Goal: Task Accomplishment & Management: Use online tool/utility

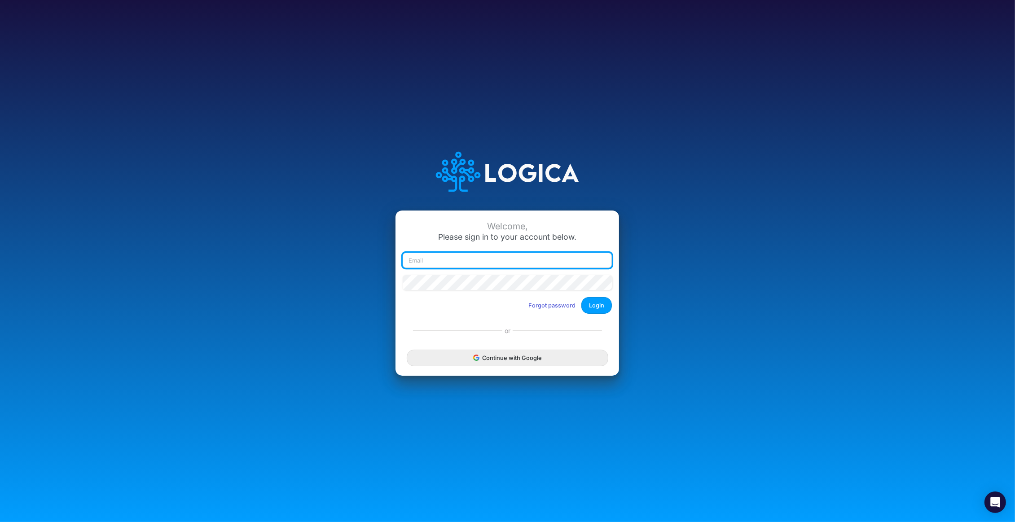
click at [428, 257] on input "email" at bounding box center [507, 260] width 209 height 15
type input "[PERSON_NAME][EMAIL_ADDRESS][DOMAIN_NAME]"
click at [599, 311] on button "Login" at bounding box center [596, 305] width 31 height 17
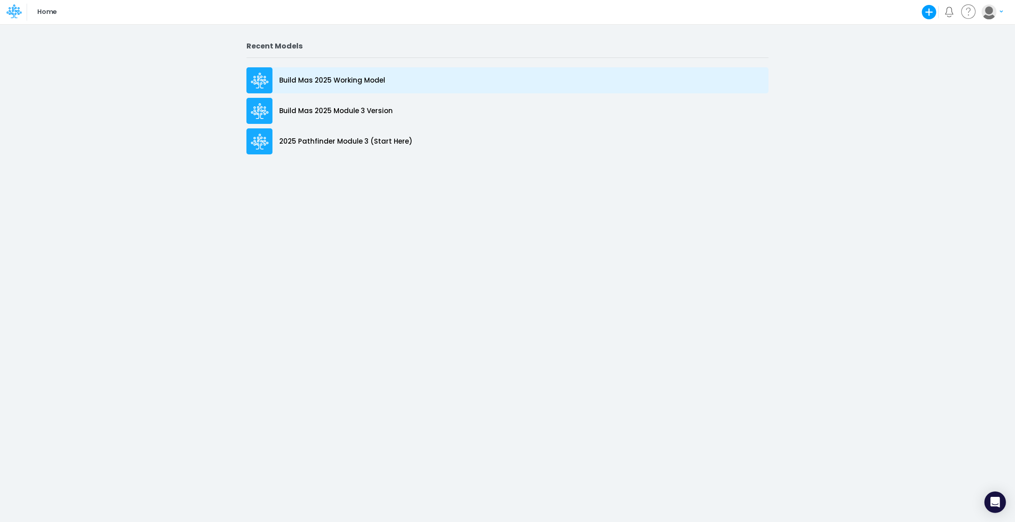
click at [318, 81] on p "Build Mas 2025 Working Model" at bounding box center [332, 80] width 106 height 10
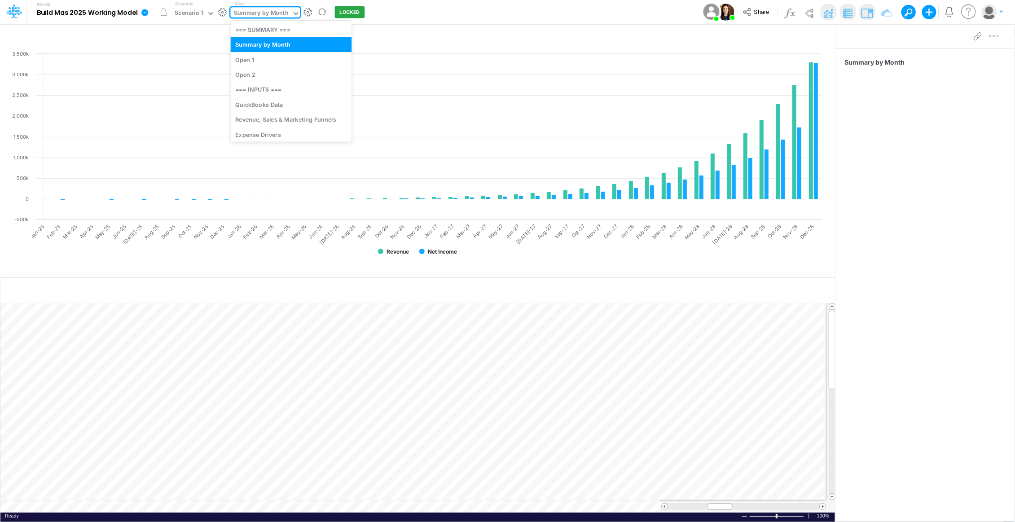
click at [294, 13] on icon at bounding box center [296, 13] width 4 height 3
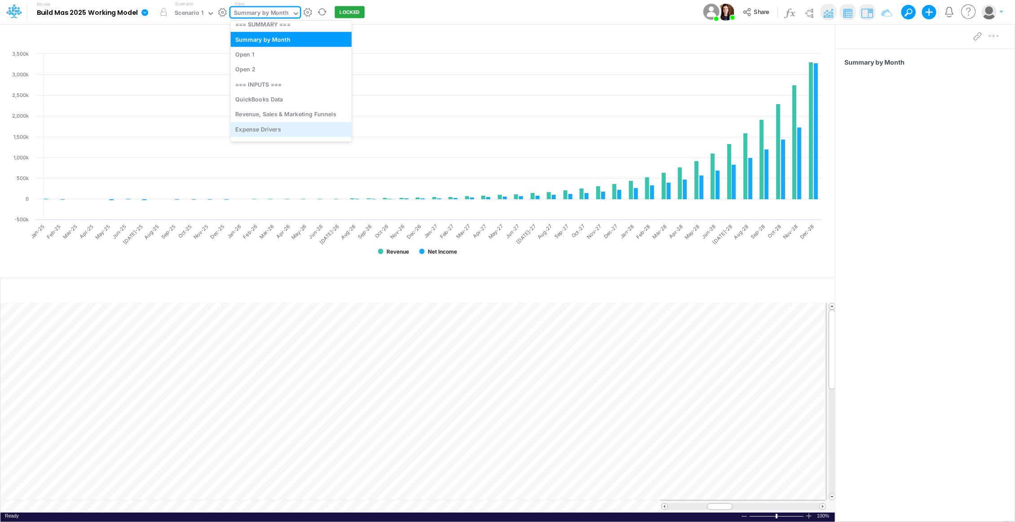
scroll to position [8, 0]
click at [276, 120] on div "Expense Drivers" at bounding box center [291, 127] width 121 height 15
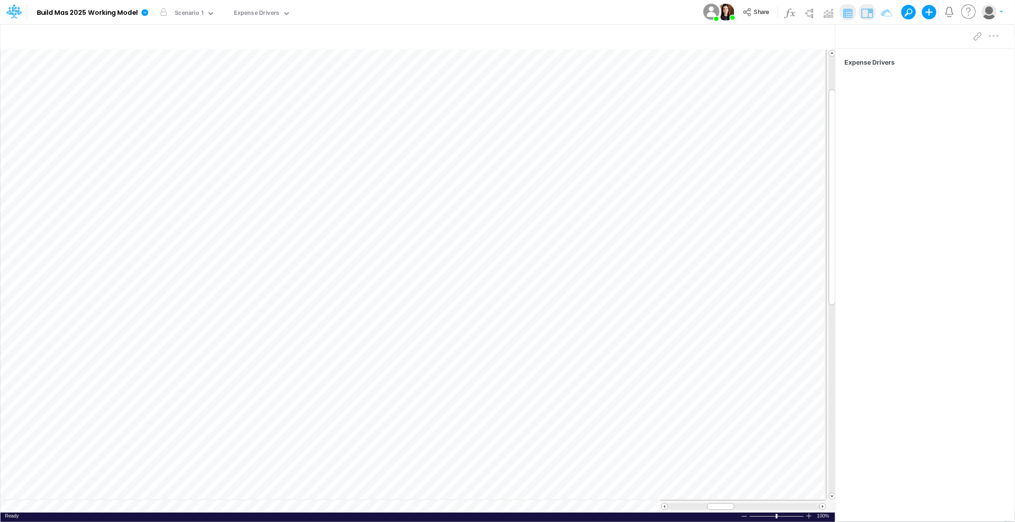
click at [965, 13] on icon at bounding box center [969, 12] width 18 height 18
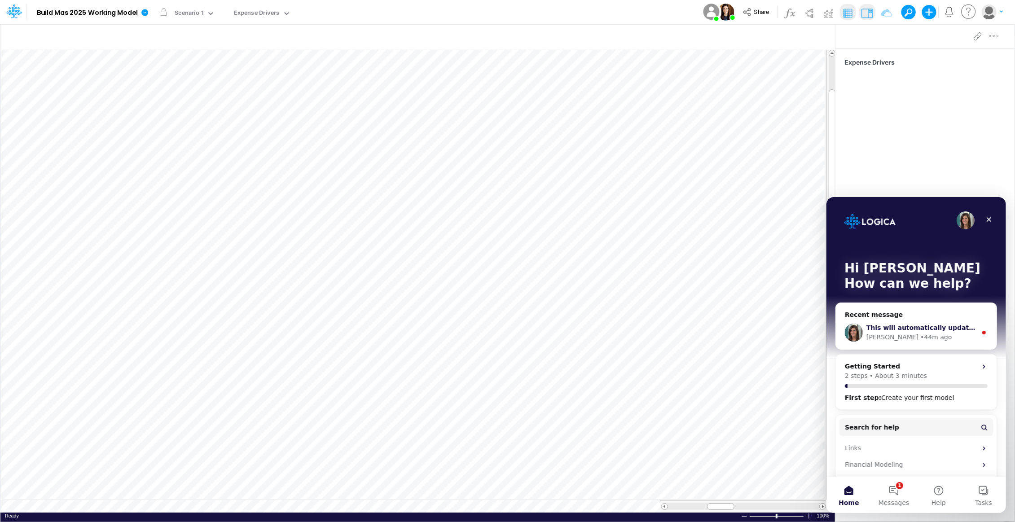
click at [920, 332] on div "• 44m ago" at bounding box center [935, 336] width 31 height 9
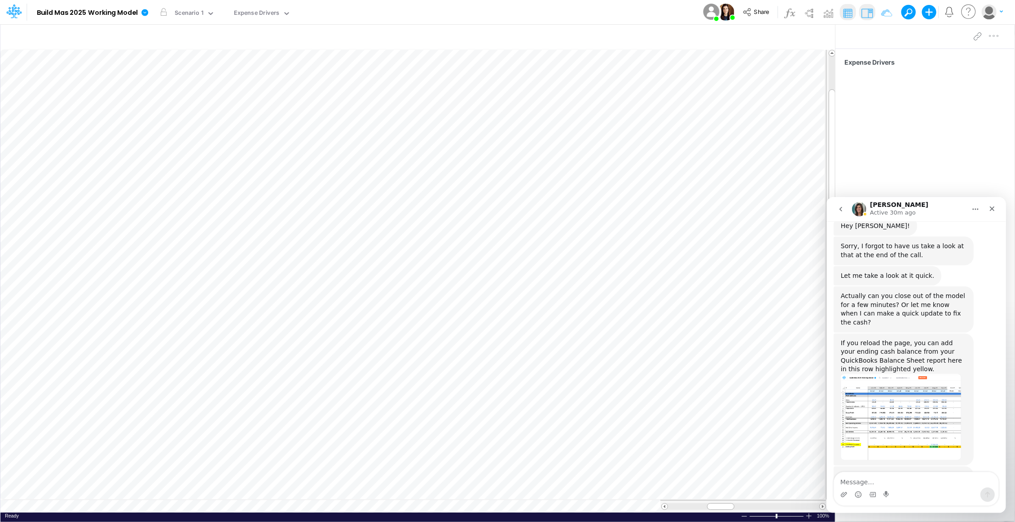
scroll to position [453, 0]
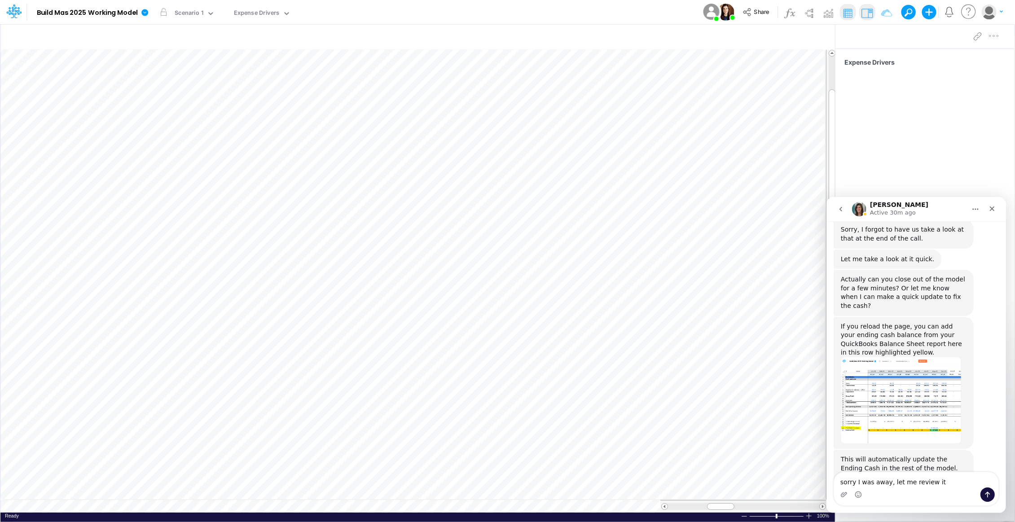
type textarea "sorry I was away, let me review it"
click at [985, 495] on icon "Send a message…" at bounding box center [986, 494] width 7 height 7
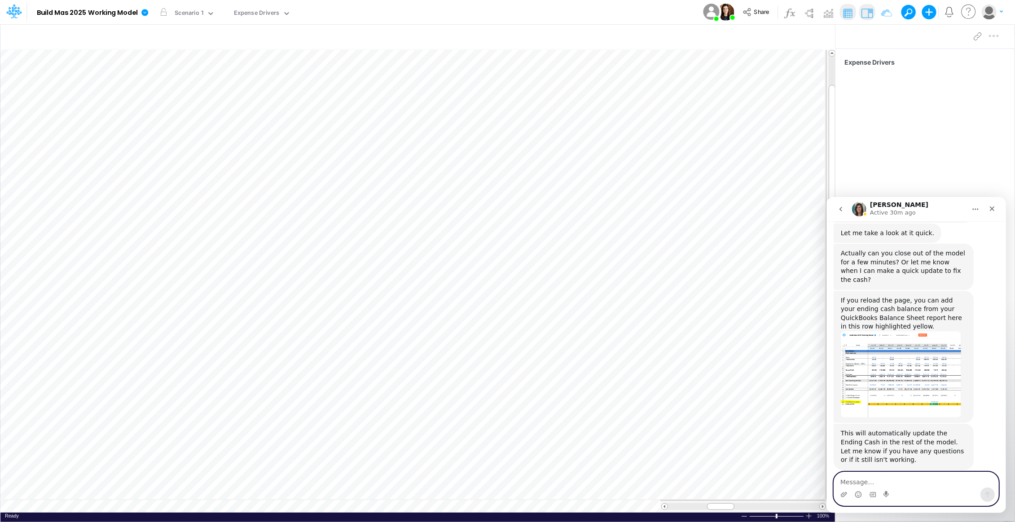
click at [893, 479] on textarea "Message…" at bounding box center [915, 479] width 164 height 15
click at [285, 13] on icon at bounding box center [286, 13] width 4 height 3
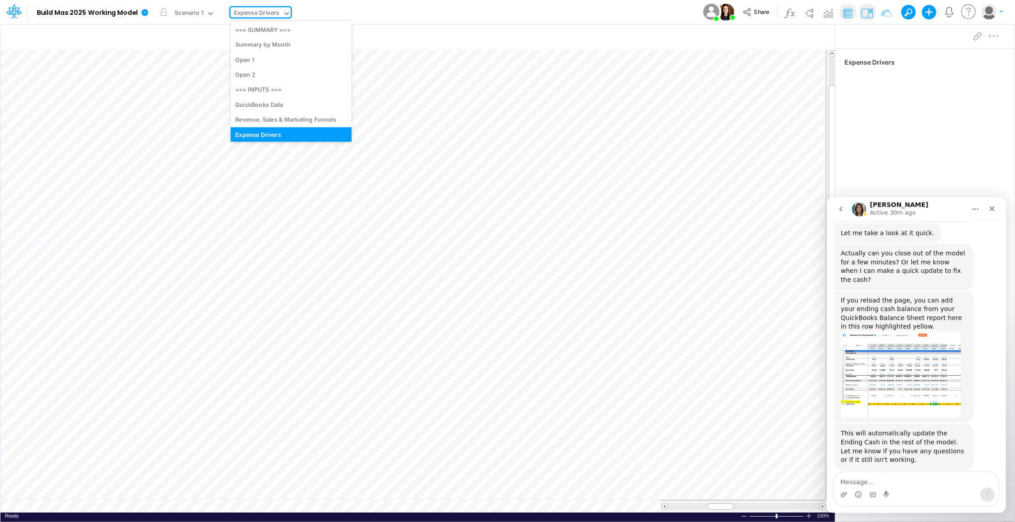
scroll to position [6, 0]
click at [272, 96] on div "QuickBooks Data" at bounding box center [291, 99] width 121 height 15
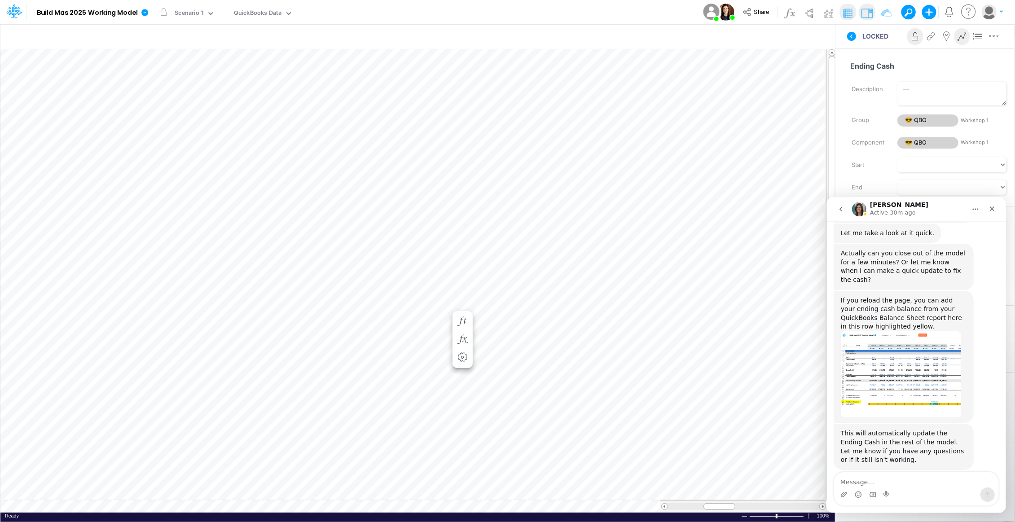
scroll to position [0, 25]
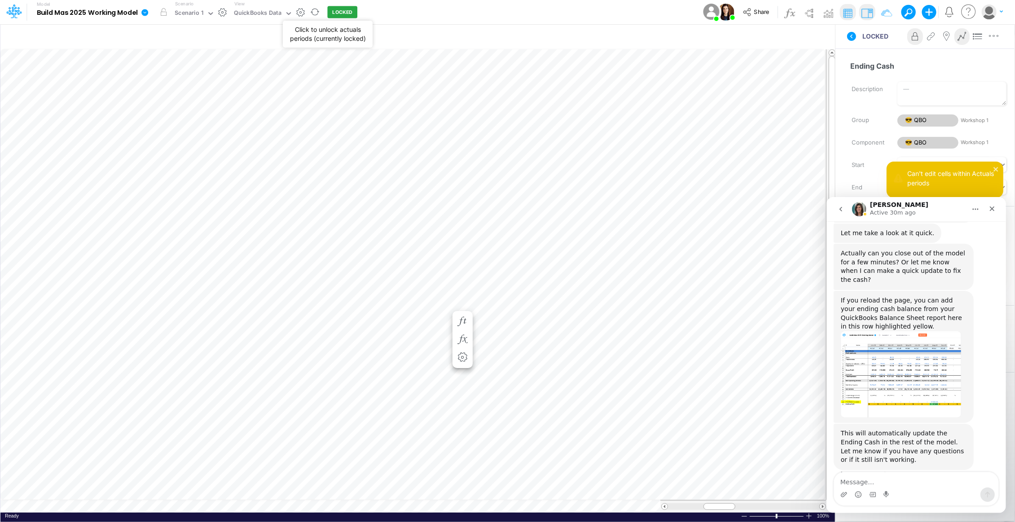
click at [339, 10] on button "LOCKED" at bounding box center [343, 12] width 30 height 12
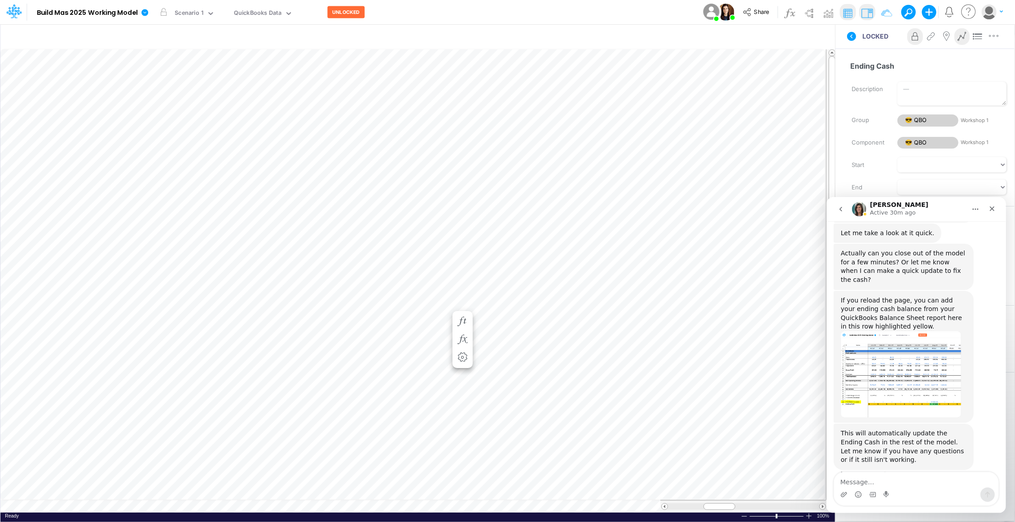
click at [328, 6] on button "UNLOCKED" at bounding box center [346, 12] width 37 height 12
click at [466, 321] on icon "button" at bounding box center [462, 321] width 13 height 9
click at [463, 340] on icon "button" at bounding box center [462, 339] width 13 height 9
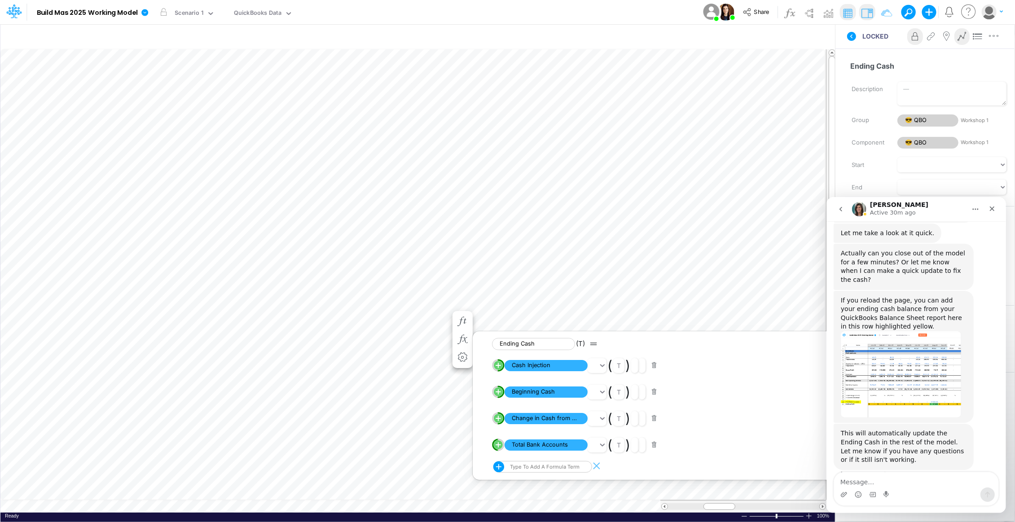
scroll to position [0, 0]
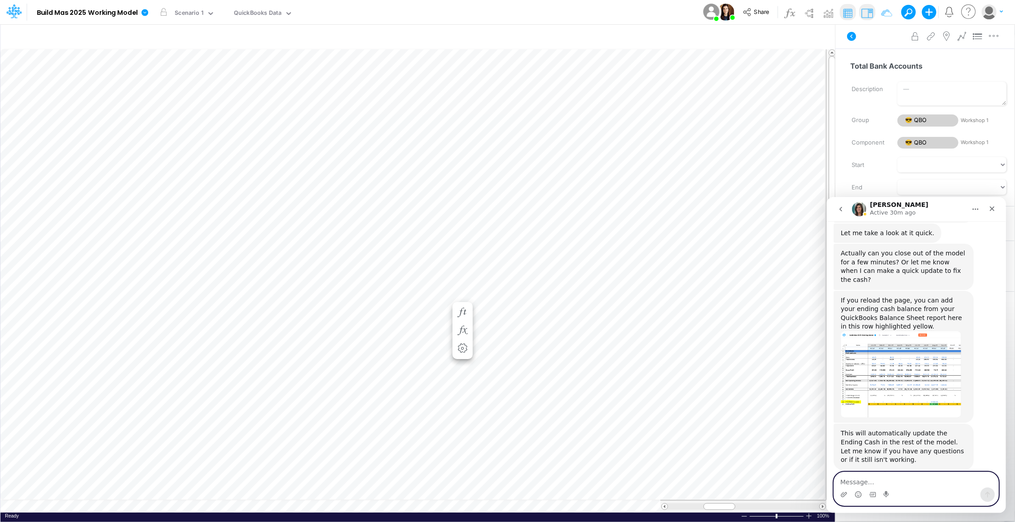
click at [881, 477] on textarea "Message…" at bounding box center [915, 479] width 164 height 15
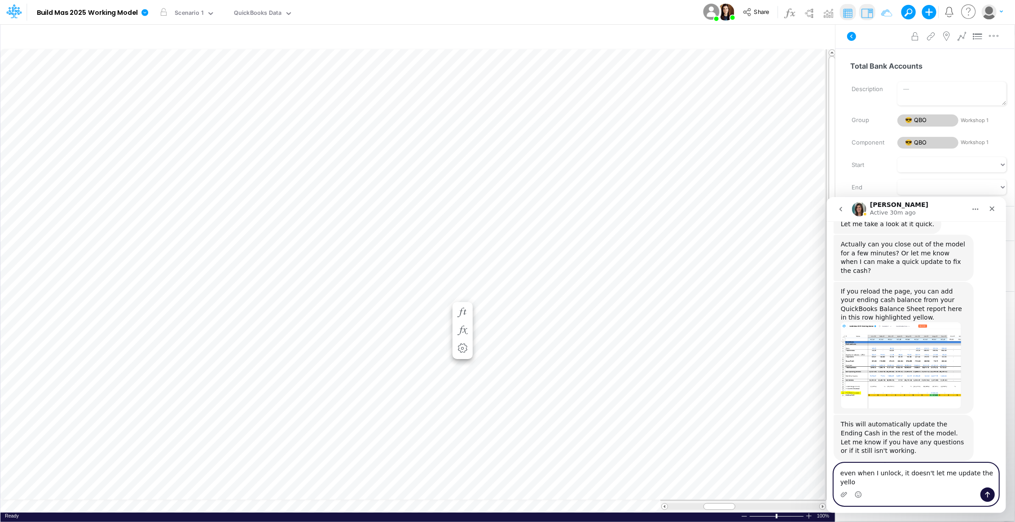
scroll to position [479, 0]
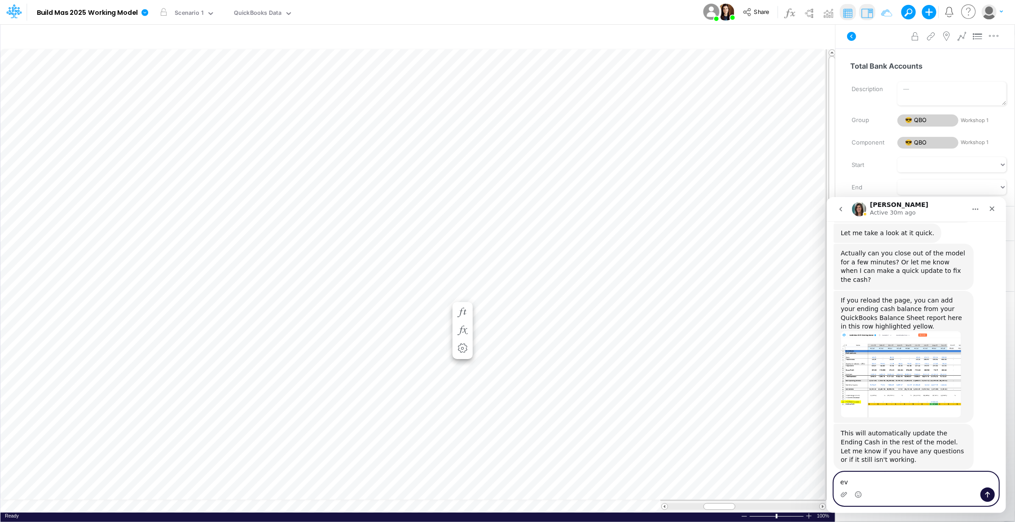
type textarea "e"
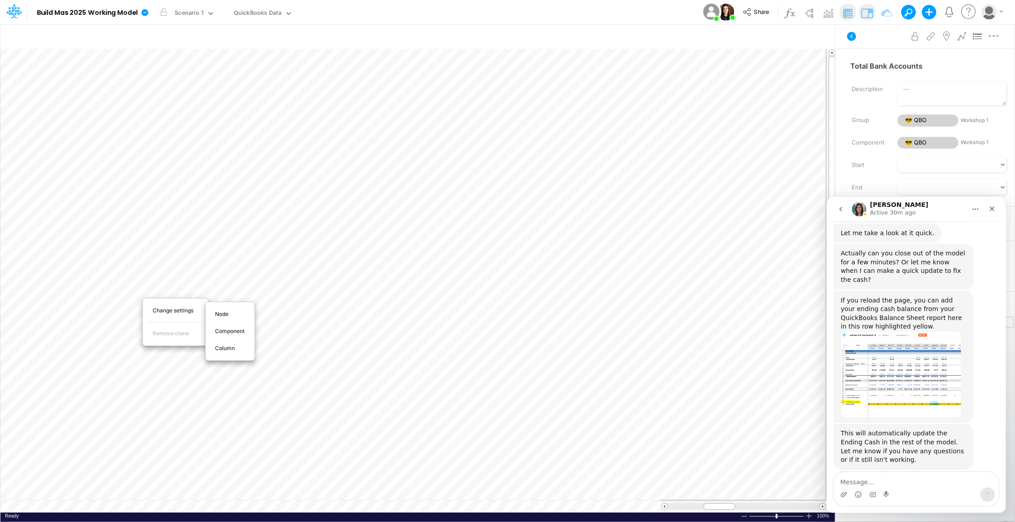
click at [147, 294] on div "Change settings Remove clone Bold Italic Regular None None Thin Thick Double No…" at bounding box center [175, 321] width 66 height 55
click at [461, 329] on icon "button" at bounding box center [462, 330] width 13 height 9
click at [462, 314] on icon "button" at bounding box center [462, 312] width 13 height 9
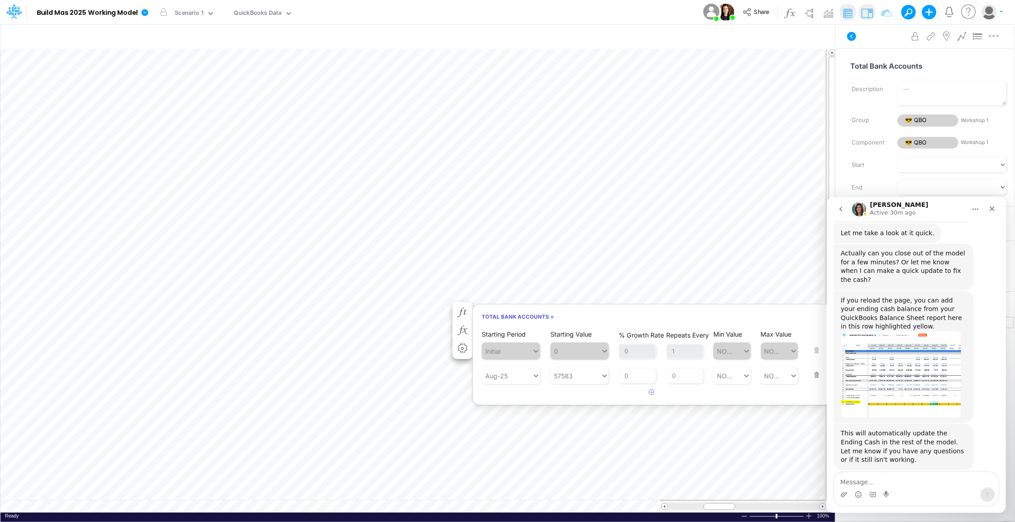
click at [815, 373] on button "button" at bounding box center [814, 369] width 12 height 24
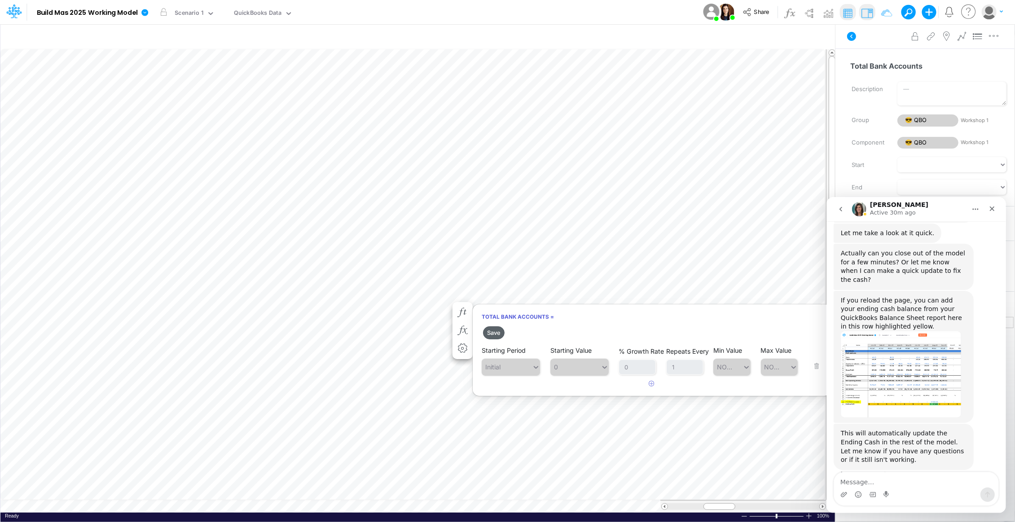
click at [487, 333] on button "Save" at bounding box center [494, 332] width 22 height 13
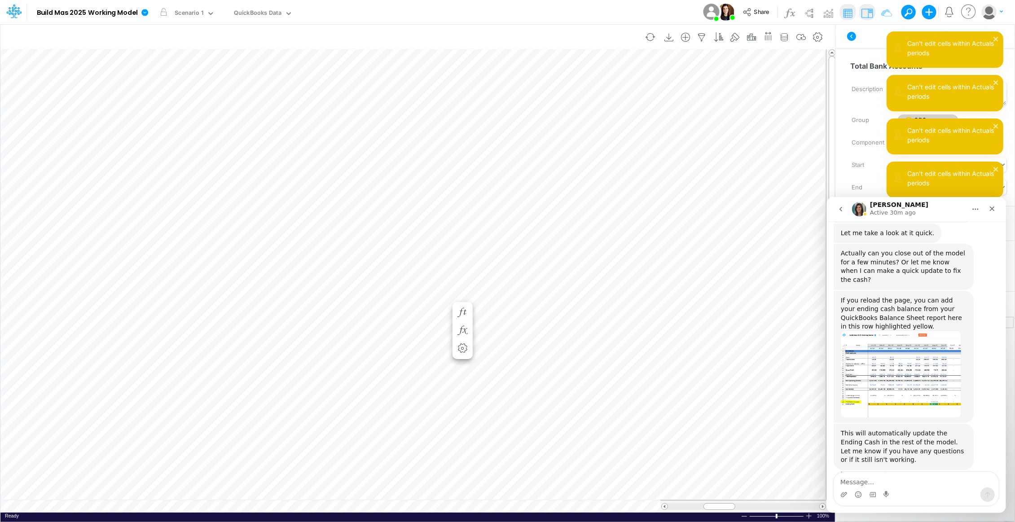
scroll to position [0, 0]
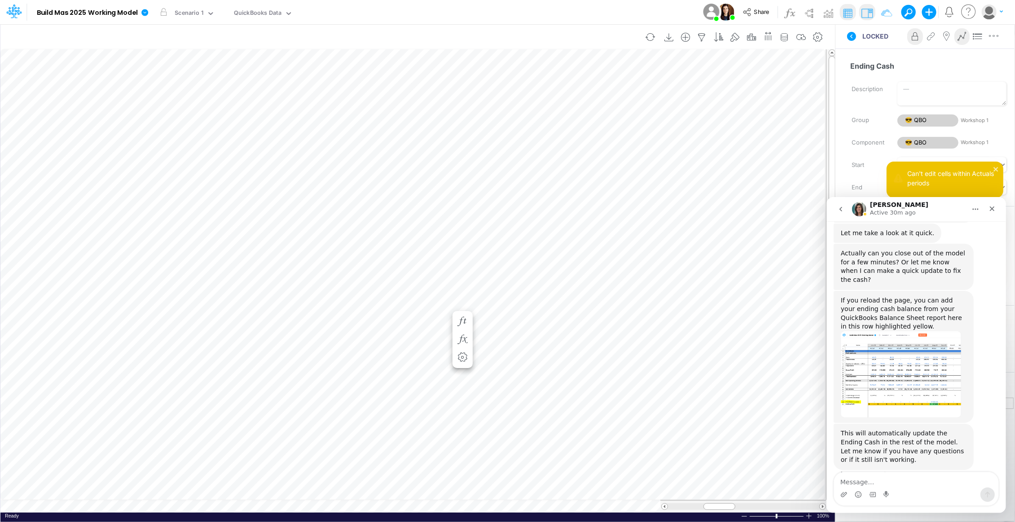
scroll to position [0, 0]
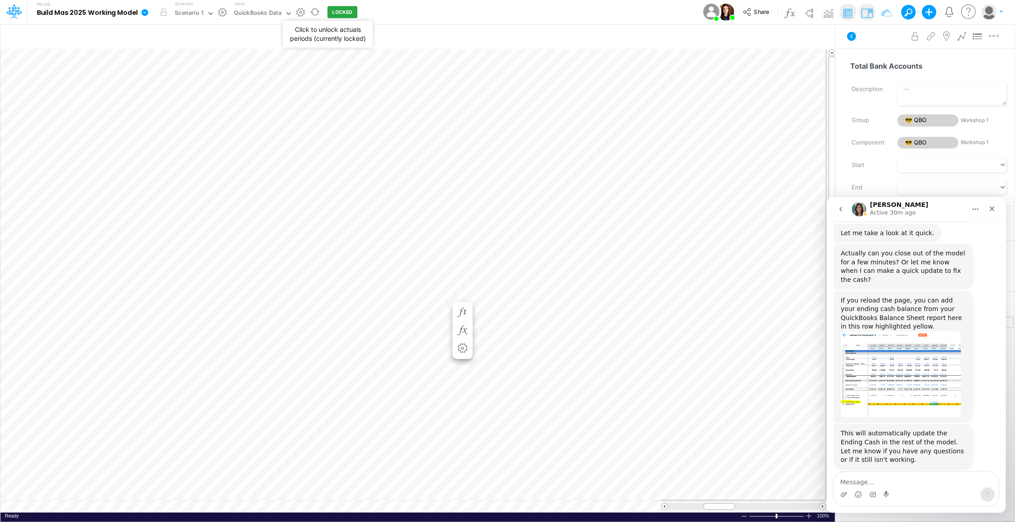
click at [338, 13] on button "LOCKED" at bounding box center [343, 12] width 30 height 12
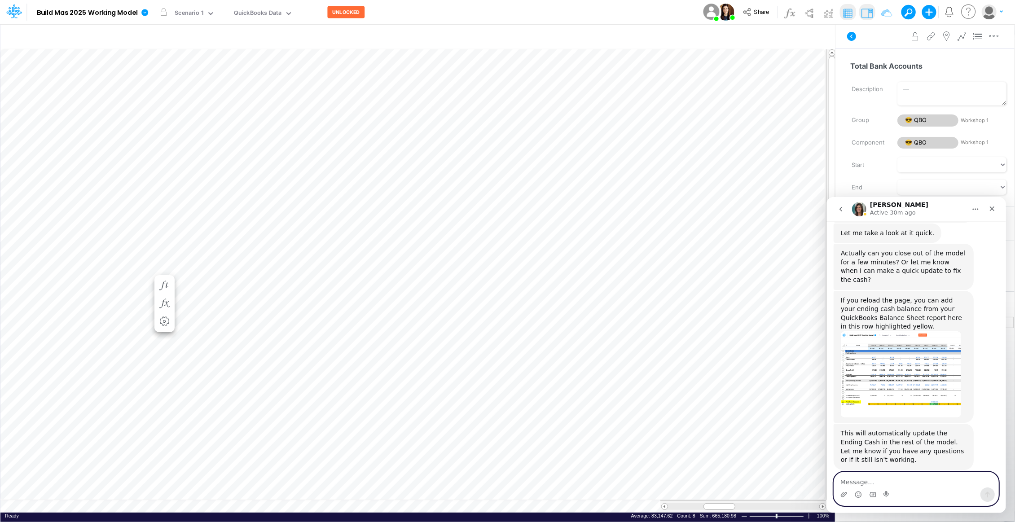
click at [887, 478] on textarea "Message…" at bounding box center [915, 479] width 164 height 15
type textarea "I updated them, thanks!"
click at [989, 494] on icon "Send a message…" at bounding box center [986, 494] width 7 height 7
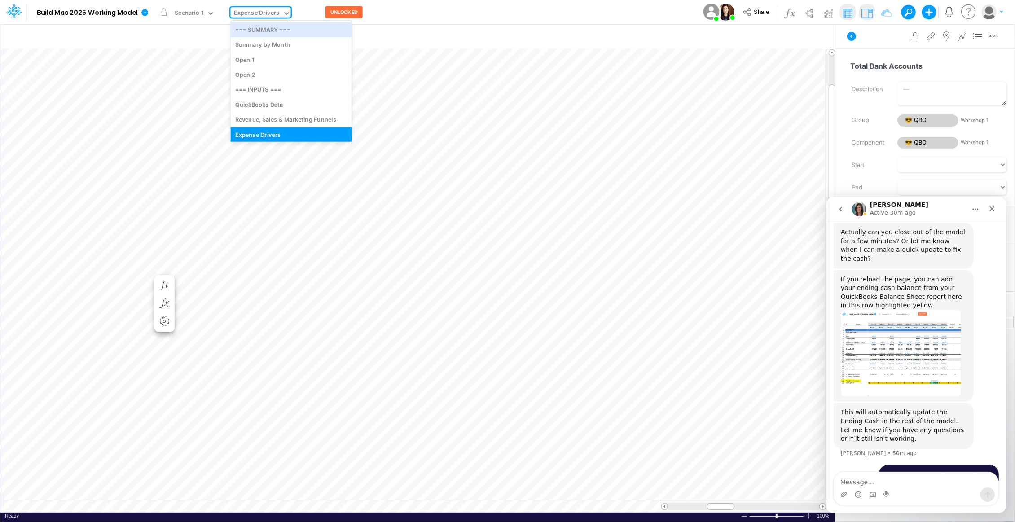
click at [285, 12] on icon at bounding box center [287, 13] width 8 height 8
click at [287, 98] on div "QuickBooks Data" at bounding box center [291, 104] width 121 height 15
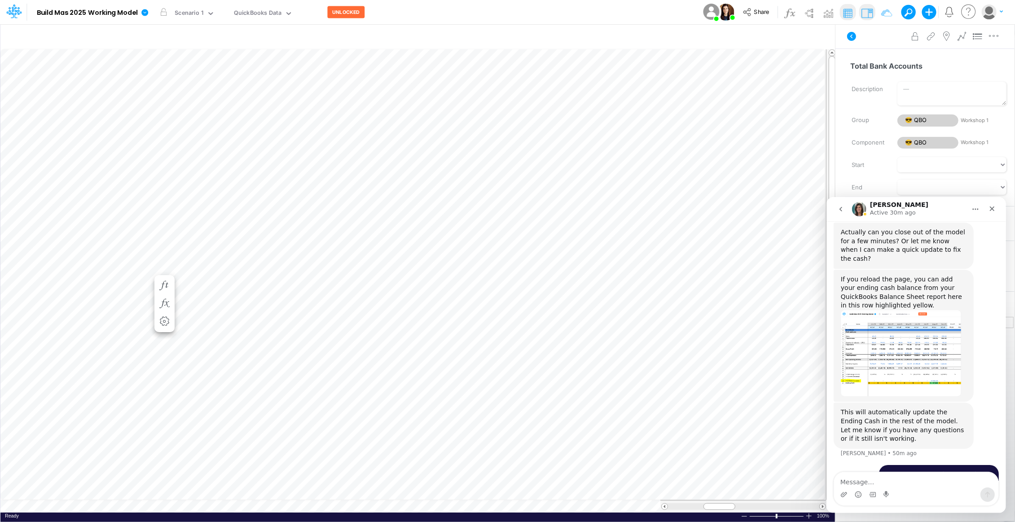
scroll to position [0, 0]
click at [349, 13] on button "UNLOCKED" at bounding box center [346, 12] width 37 height 12
click at [367, 34] on input "text" at bounding box center [323, 37] width 631 height 18
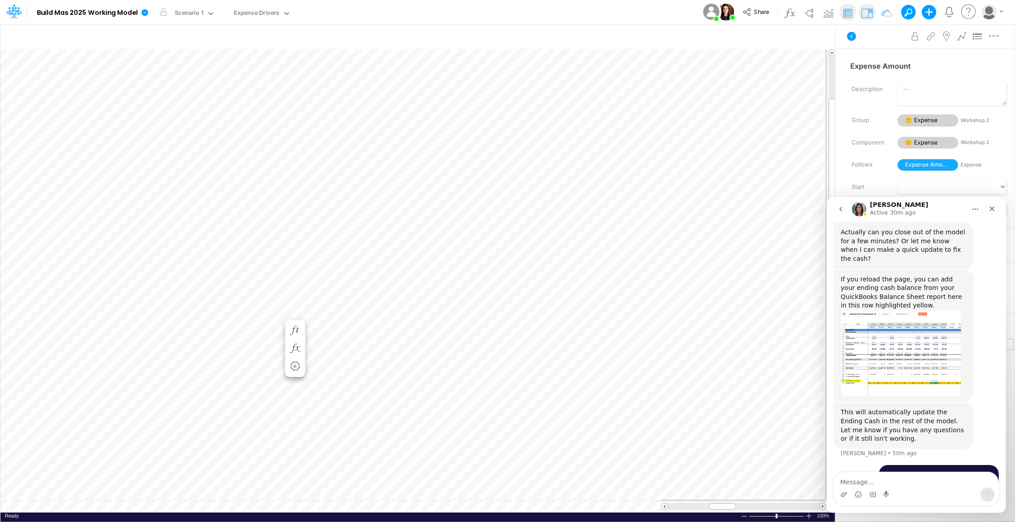
scroll to position [0, 0]
click at [340, 13] on button "LOCKED" at bounding box center [340, 12] width 30 height 12
click at [541, 257] on icon "button" at bounding box center [539, 258] width 13 height 9
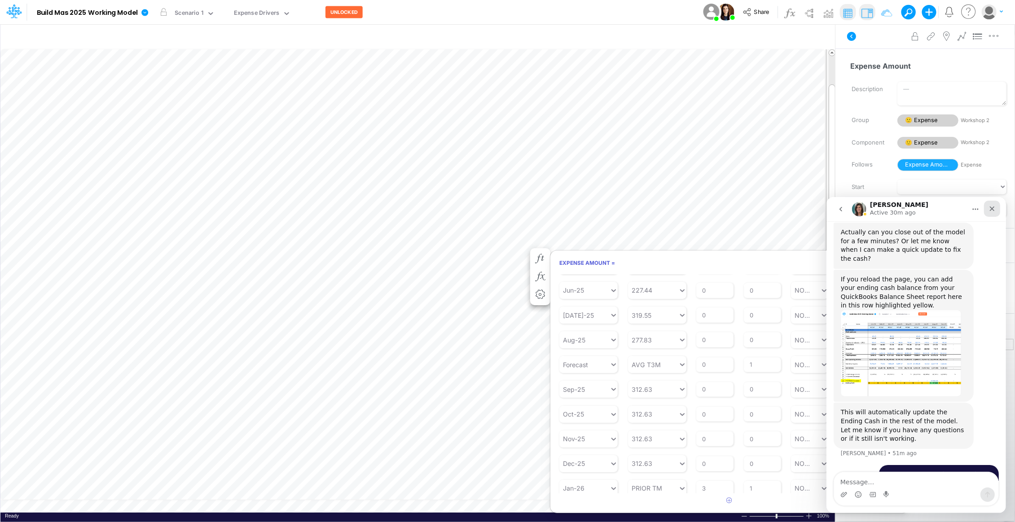
click at [990, 203] on div "Close" at bounding box center [991, 208] width 16 height 16
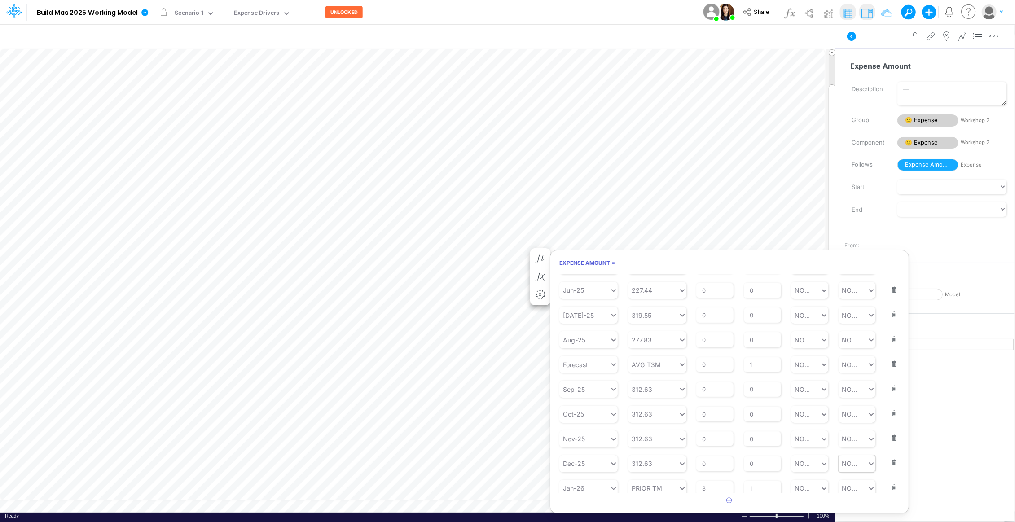
scroll to position [160, 0]
click at [892, 386] on button "button" at bounding box center [891, 378] width 12 height 24
click at [889, 428] on button "button" at bounding box center [891, 419] width 12 height 24
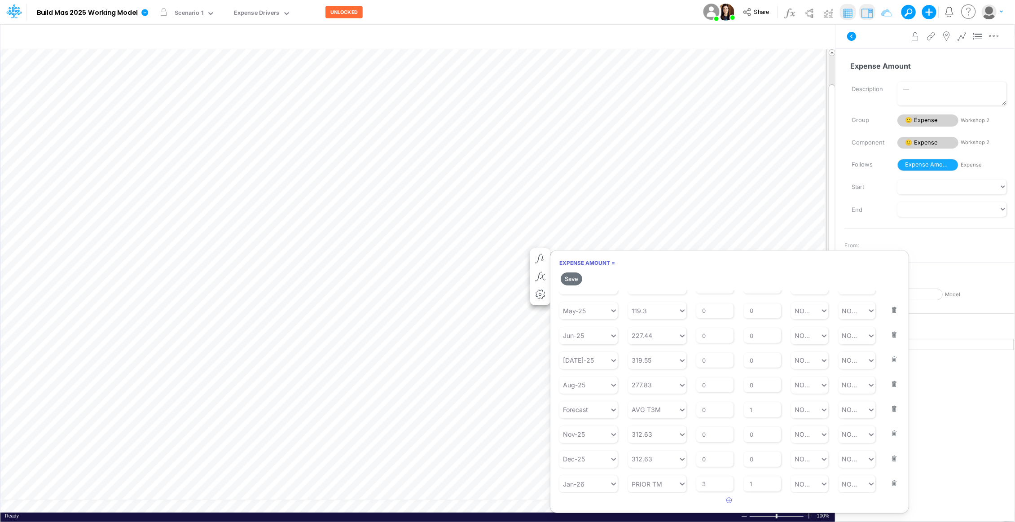
click at [889, 443] on button "button" at bounding box center [891, 453] width 12 height 24
click at [889, 433] on button "button" at bounding box center [891, 428] width 12 height 24
click at [887, 440] on button "button" at bounding box center [891, 428] width 12 height 24
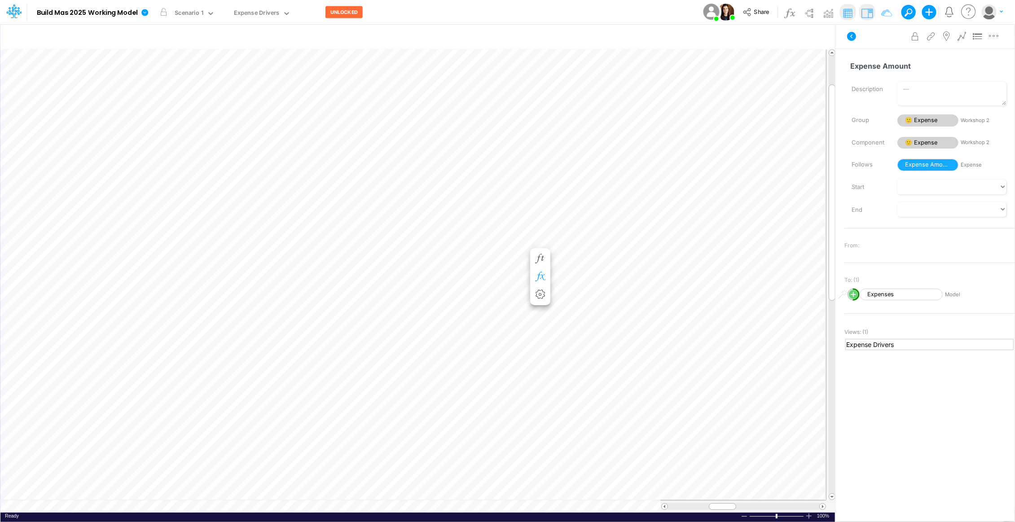
scroll to position [0, 0]
click at [580, 258] on icon "button" at bounding box center [574, 258] width 13 height 9
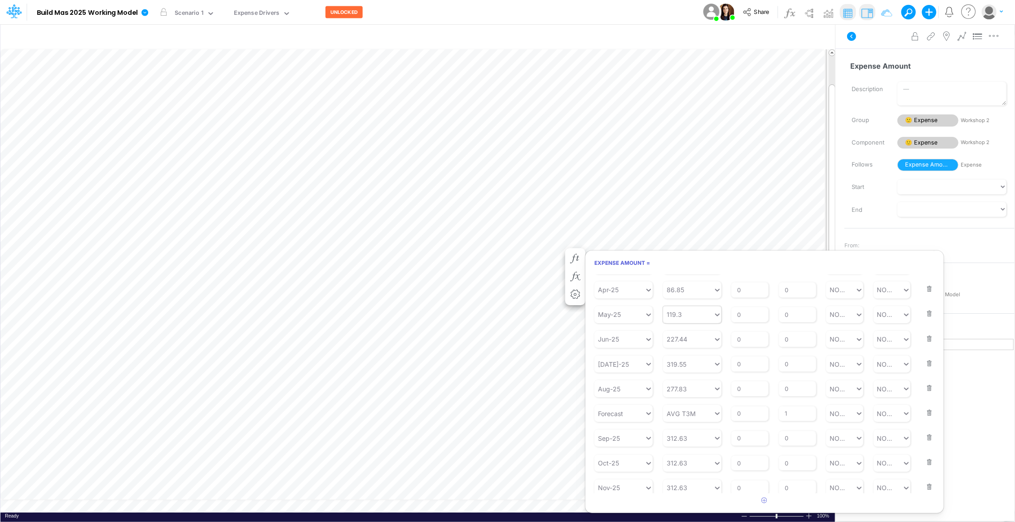
scroll to position [160, 0]
click at [924, 361] on button "button" at bounding box center [926, 354] width 12 height 24
click at [923, 425] on button "button" at bounding box center [926, 419] width 12 height 24
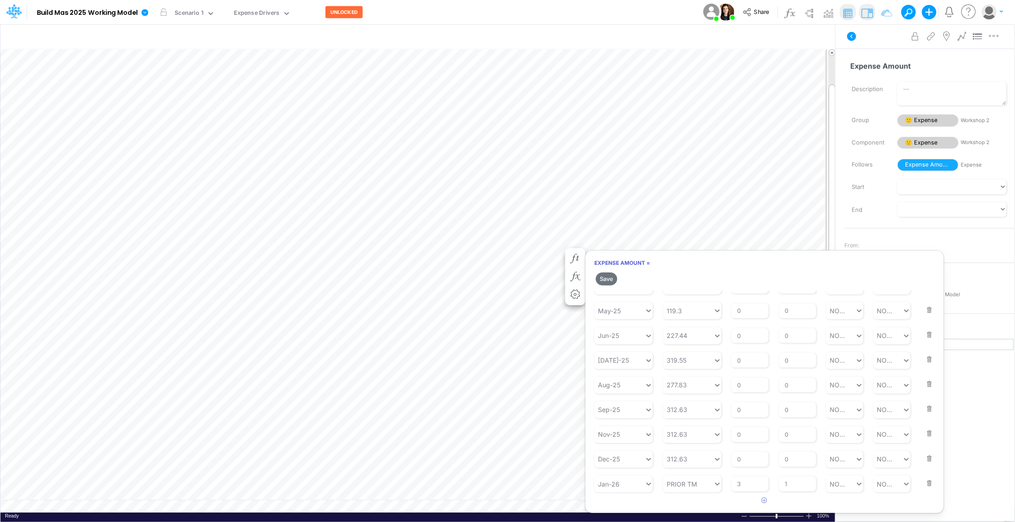
click at [923, 435] on button "button" at bounding box center [926, 428] width 12 height 24
click at [925, 459] on button "button" at bounding box center [926, 452] width 12 height 24
click at [925, 485] on button "button" at bounding box center [926, 477] width 12 height 24
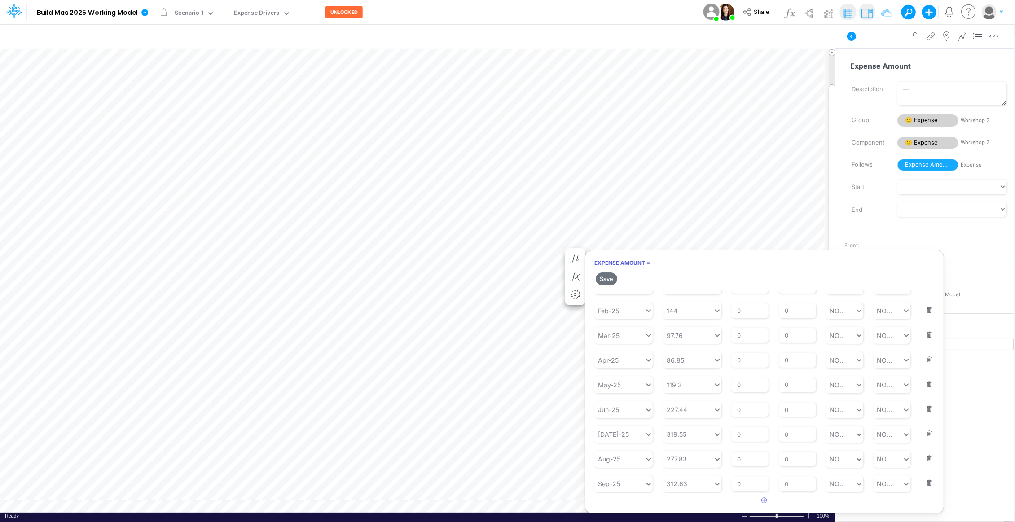
scroll to position [52, 0]
click at [765, 500] on icon "button" at bounding box center [765, 500] width 6 height 6
click at [618, 487] on div "Type to search..." at bounding box center [623, 483] width 49 height 9
click at [619, 401] on div "Forecast" at bounding box center [623, 395] width 58 height 17
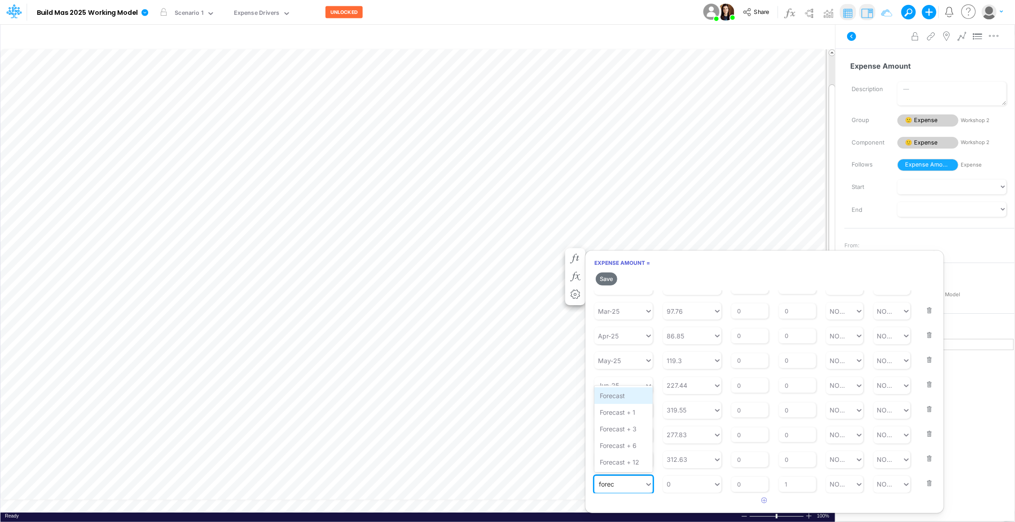
type input "forec"
type input "0"
click at [695, 482] on div "0 0" at bounding box center [688, 484] width 50 height 15
click at [692, 417] on div "AVG T3M" at bounding box center [692, 414] width 58 height 17
click at [609, 280] on button "Save" at bounding box center [607, 278] width 22 height 13
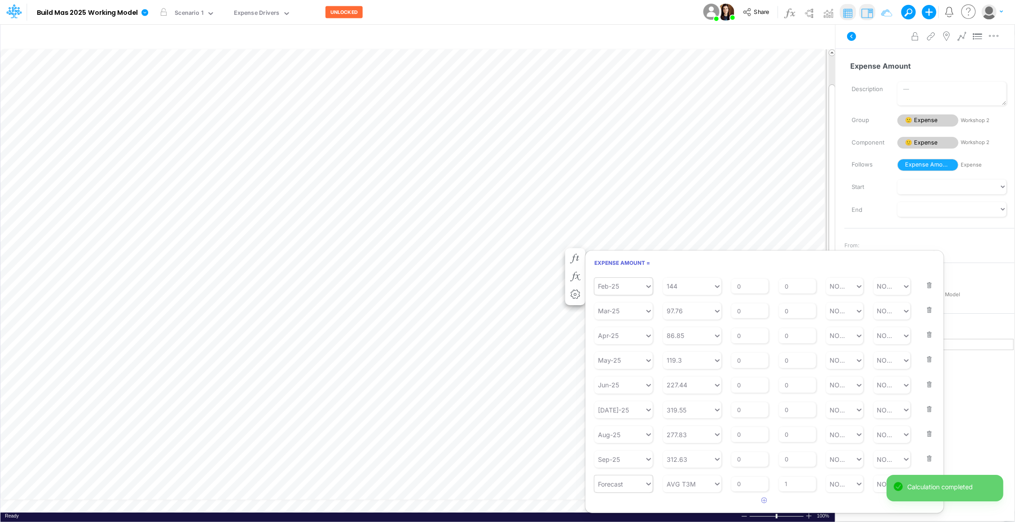
scroll to position [61, 0]
type input "312.63"
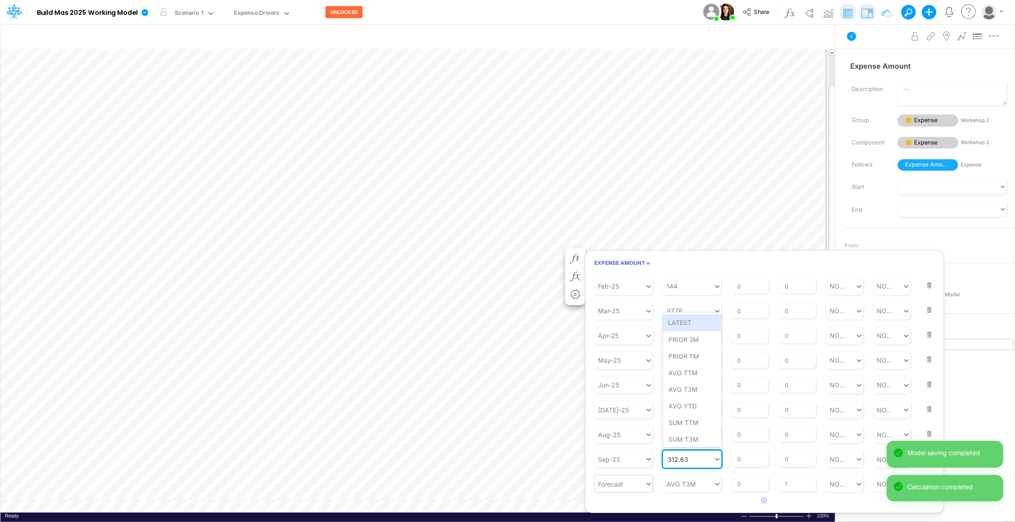
click at [691, 459] on div "312.63 312.63" at bounding box center [688, 459] width 50 height 15
click at [688, 265] on h6 "Expense Amount =" at bounding box center [764, 263] width 358 height 16
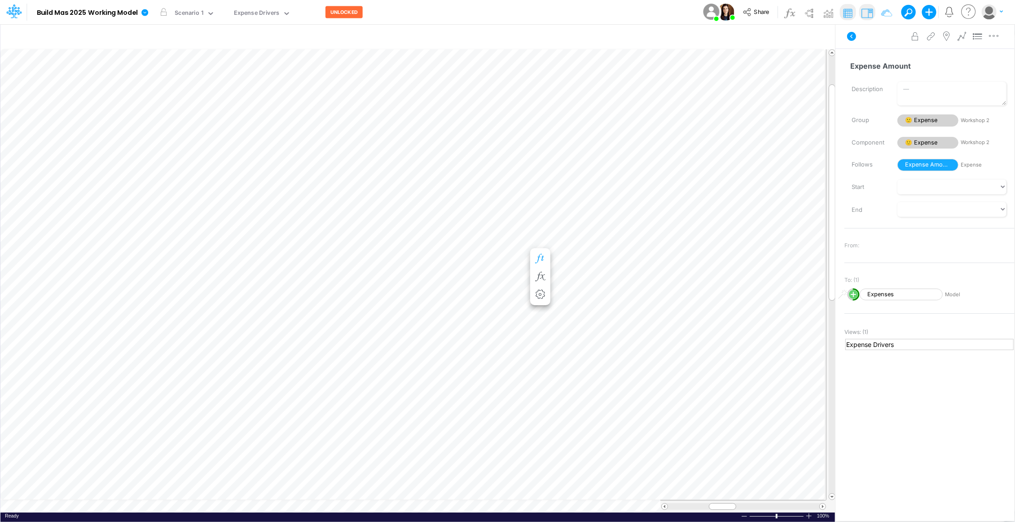
scroll to position [0, 0]
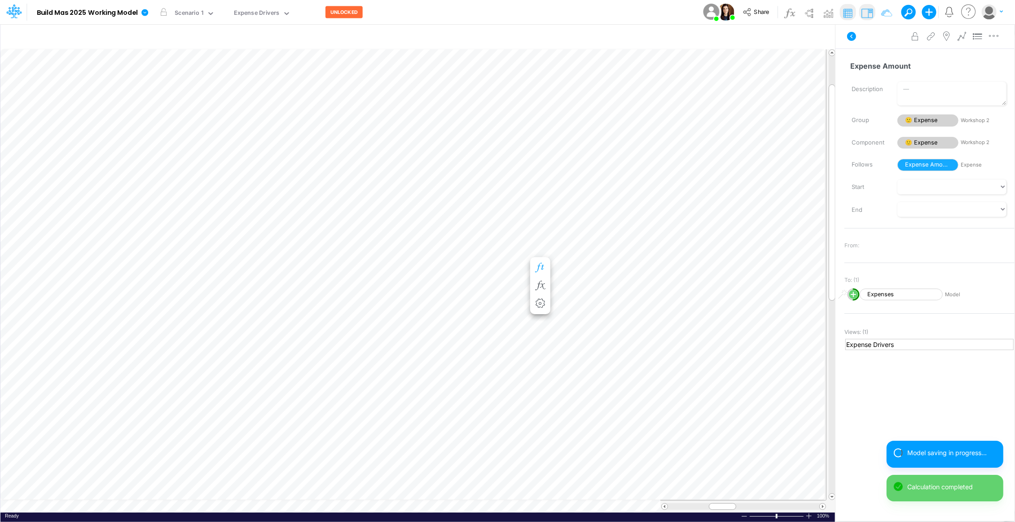
scroll to position [0, 0]
click at [540, 257] on icon "button" at bounding box center [539, 258] width 13 height 9
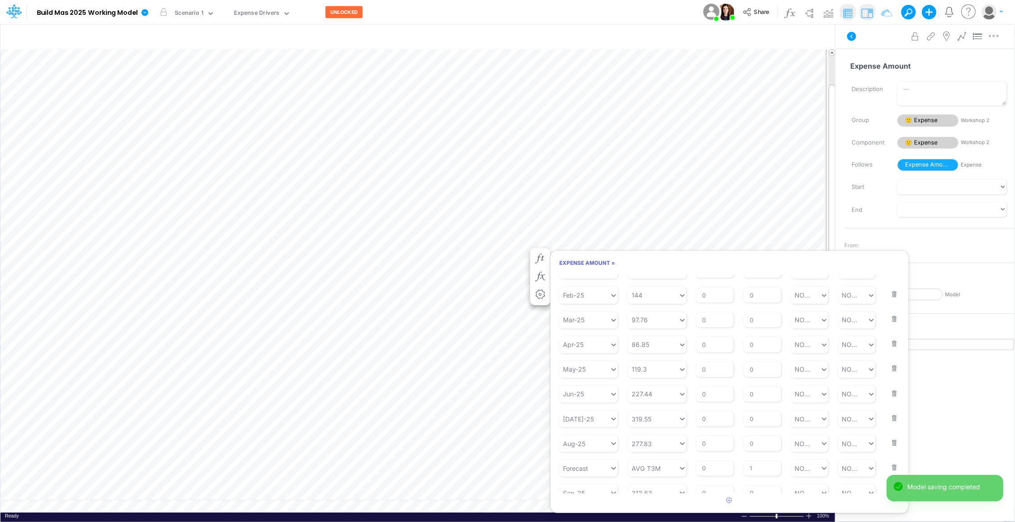
scroll to position [61, 0]
click at [886, 458] on button "button" at bounding box center [891, 453] width 12 height 24
click at [573, 280] on button "Save" at bounding box center [572, 278] width 22 height 13
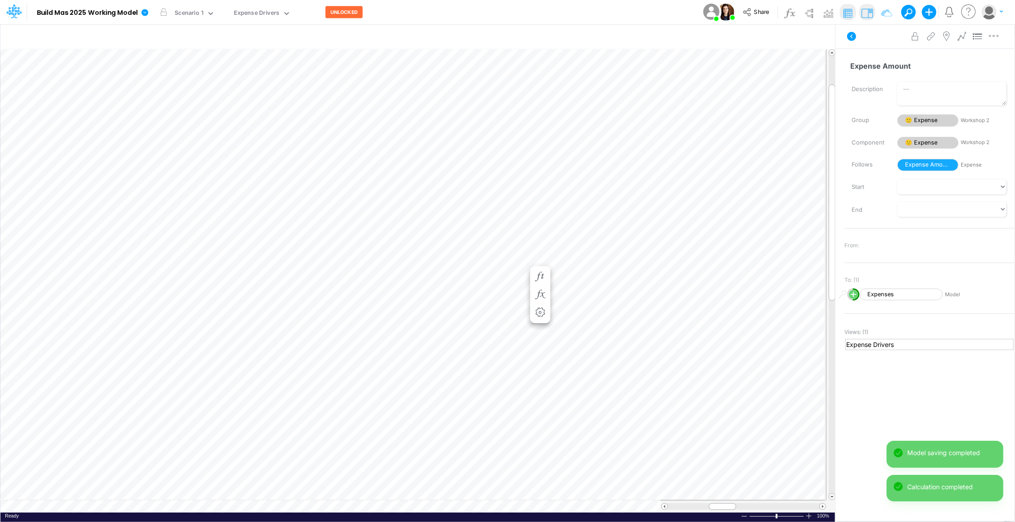
scroll to position [0, 0]
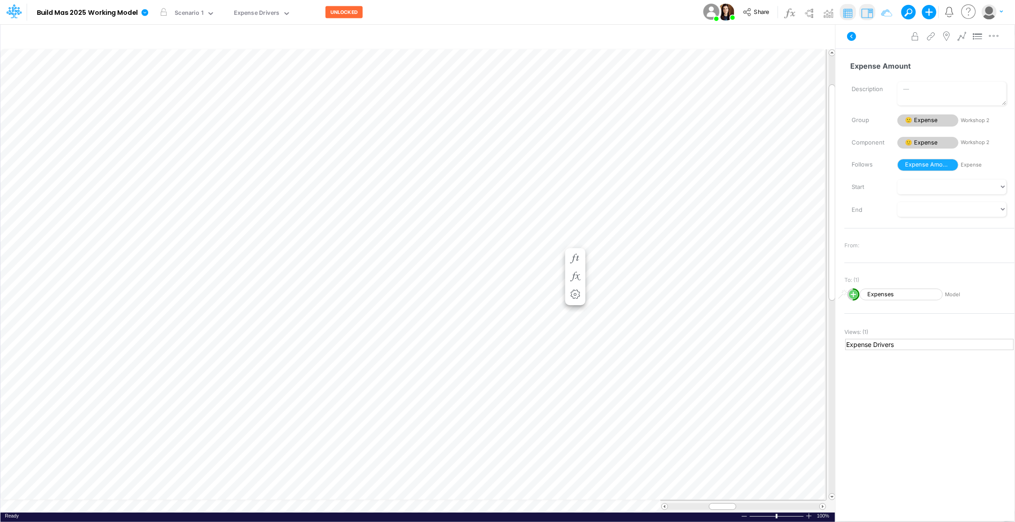
scroll to position [0, 0]
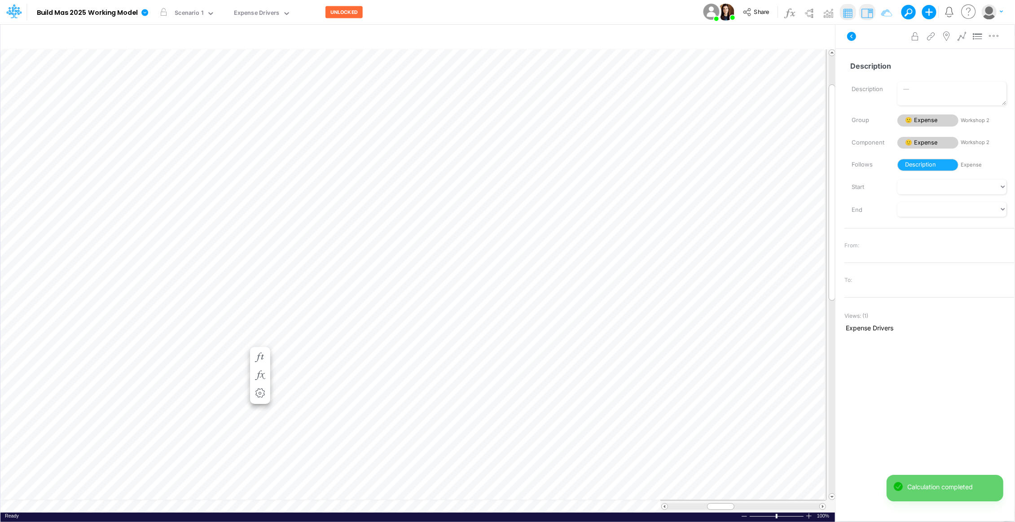
scroll to position [0, 0]
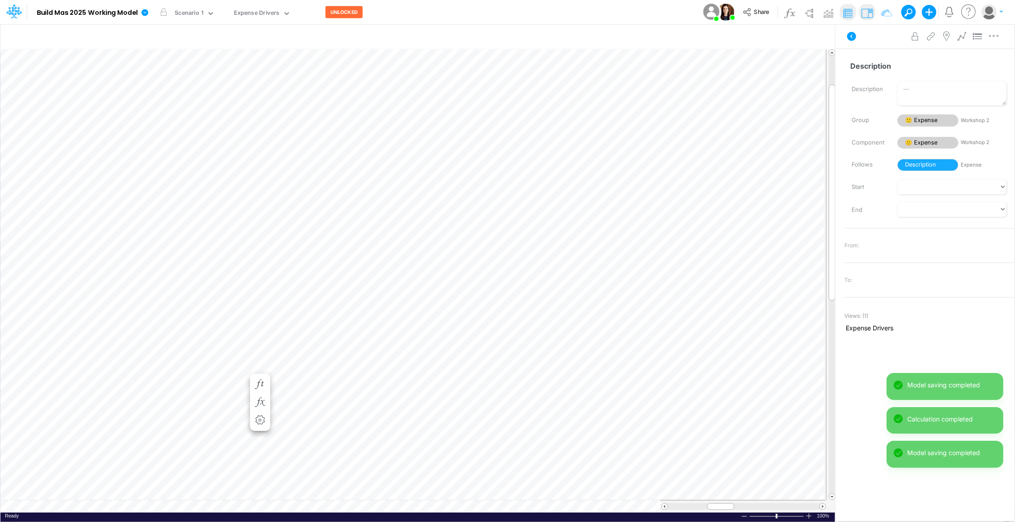
scroll to position [0, 0]
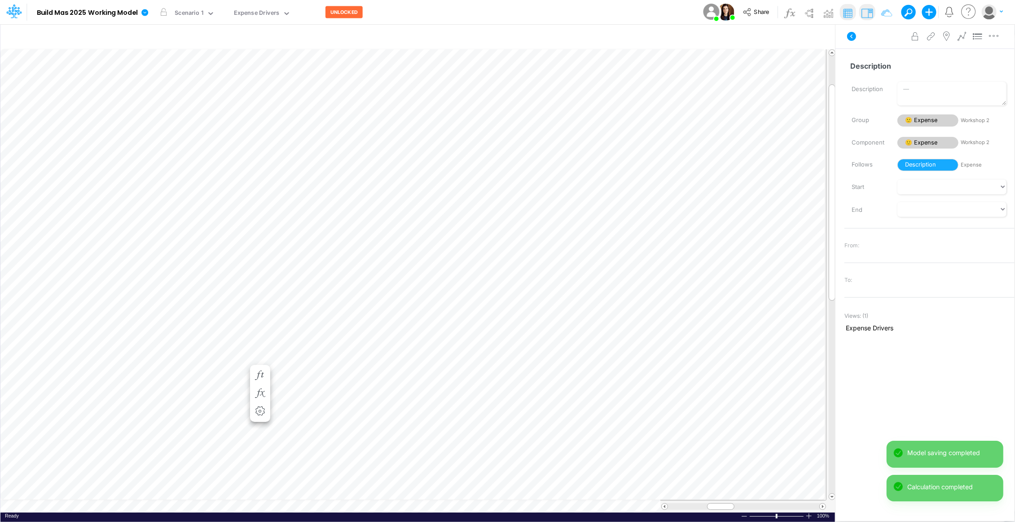
scroll to position [0, 0]
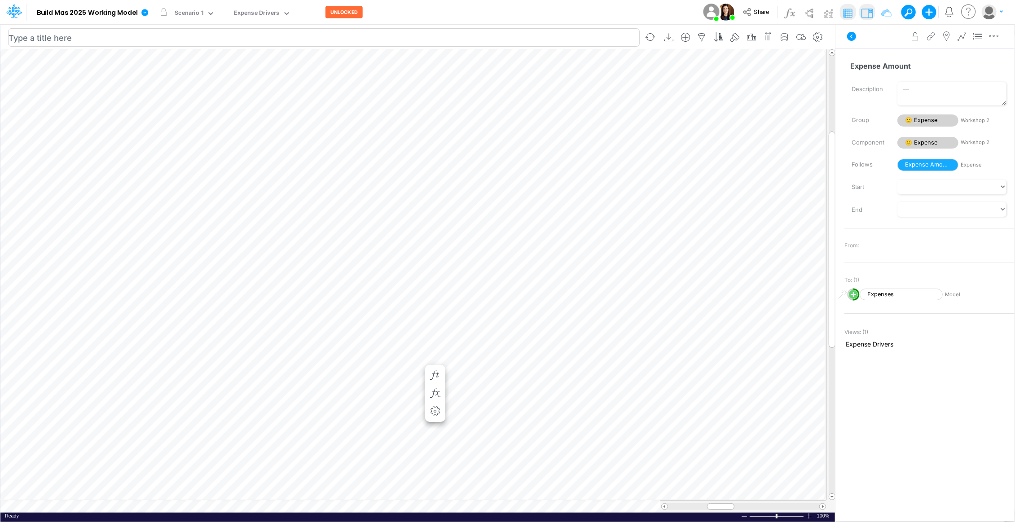
scroll to position [0, 0]
